Goal: Transaction & Acquisition: Purchase product/service

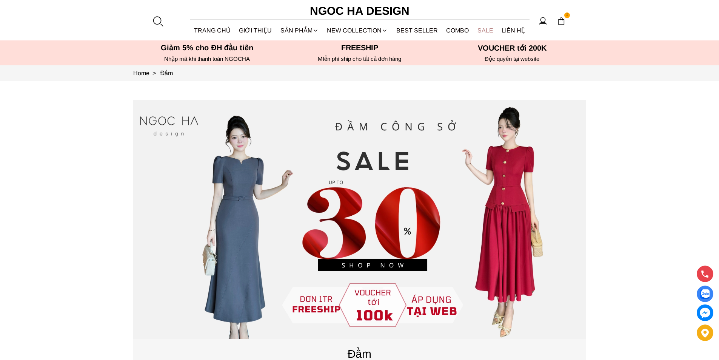
click at [476, 28] on link "SALE" at bounding box center [485, 30] width 25 height 20
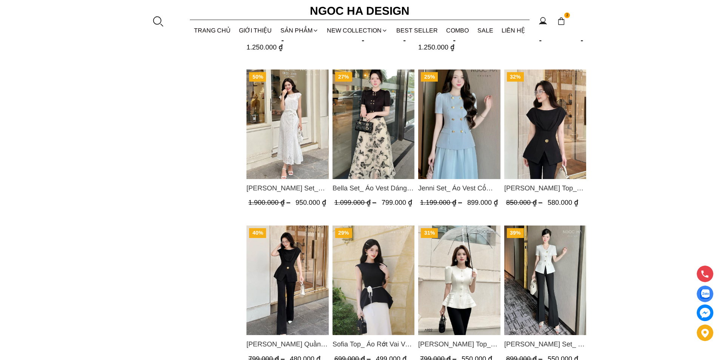
scroll to position [415, 0]
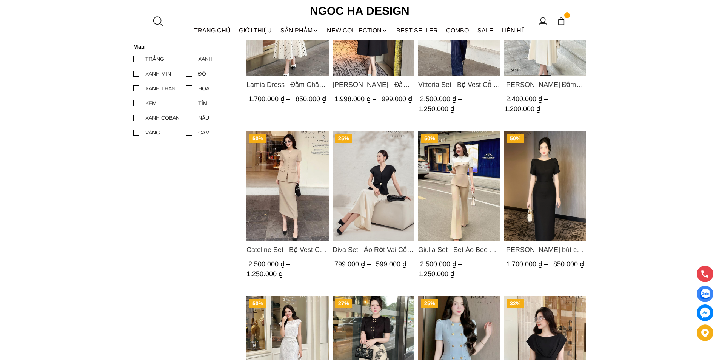
click at [380, 167] on img "Product image - Diva Set_ Áo Rớt Vai Cổ V, Chân Váy Lụa Đuôi Cá A1078+CV134" at bounding box center [373, 185] width 82 height 109
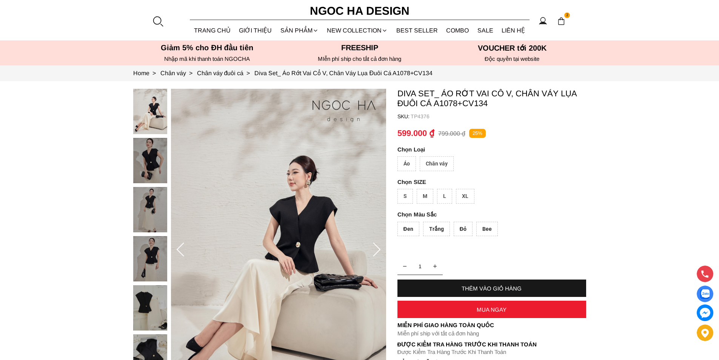
click at [408, 161] on div "Áo" at bounding box center [406, 163] width 18 height 15
click at [463, 193] on div "XL" at bounding box center [465, 196] width 18 height 15
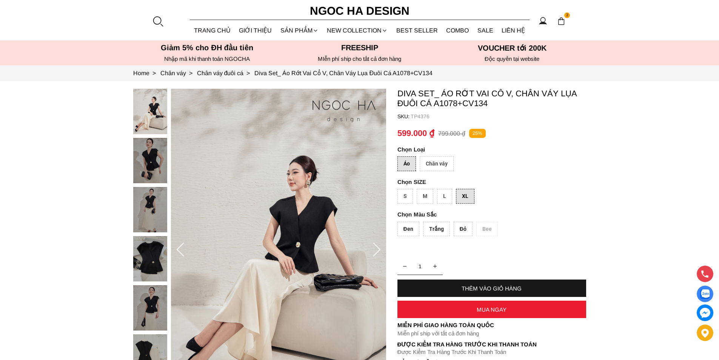
click at [460, 228] on div "Đỏ" at bounding box center [462, 228] width 19 height 15
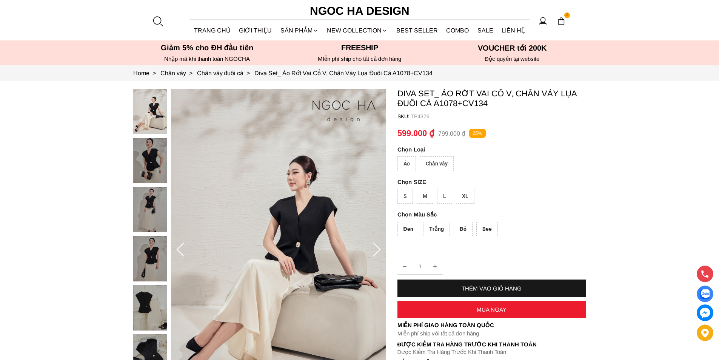
scroll to position [38, 0]
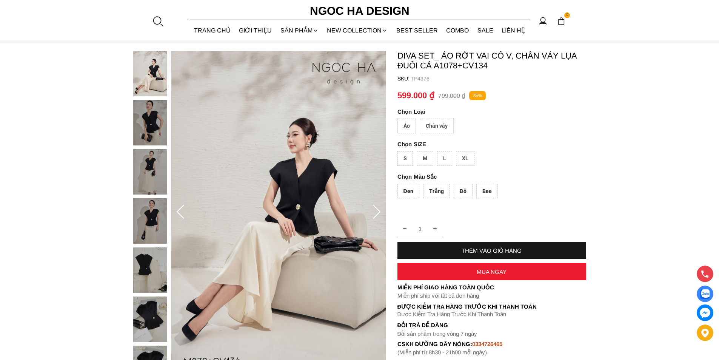
click at [403, 124] on div "Áo" at bounding box center [406, 125] width 18 height 15
